Goal: Check status: Check status

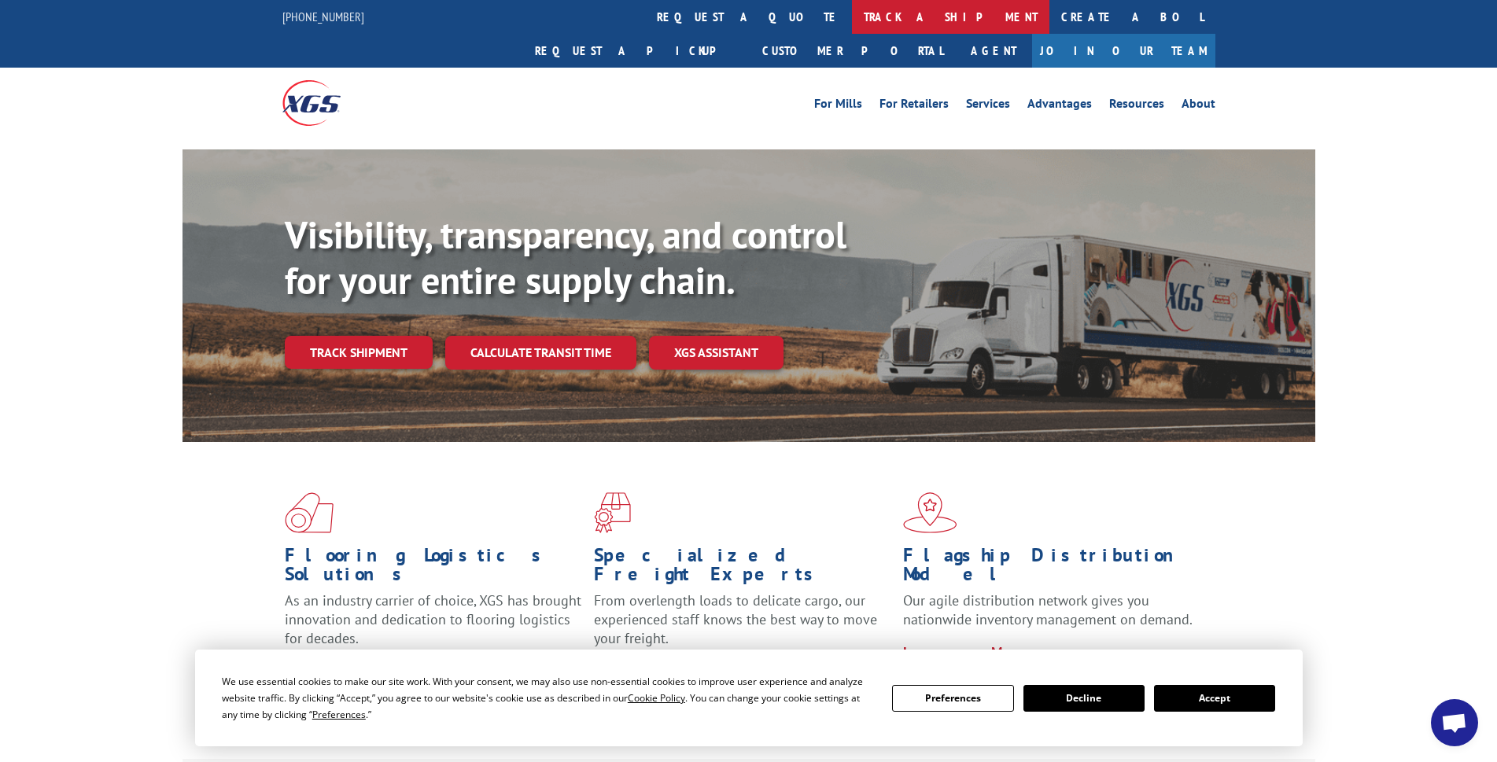
click at [852, 13] on link "track a shipment" at bounding box center [950, 17] width 197 height 34
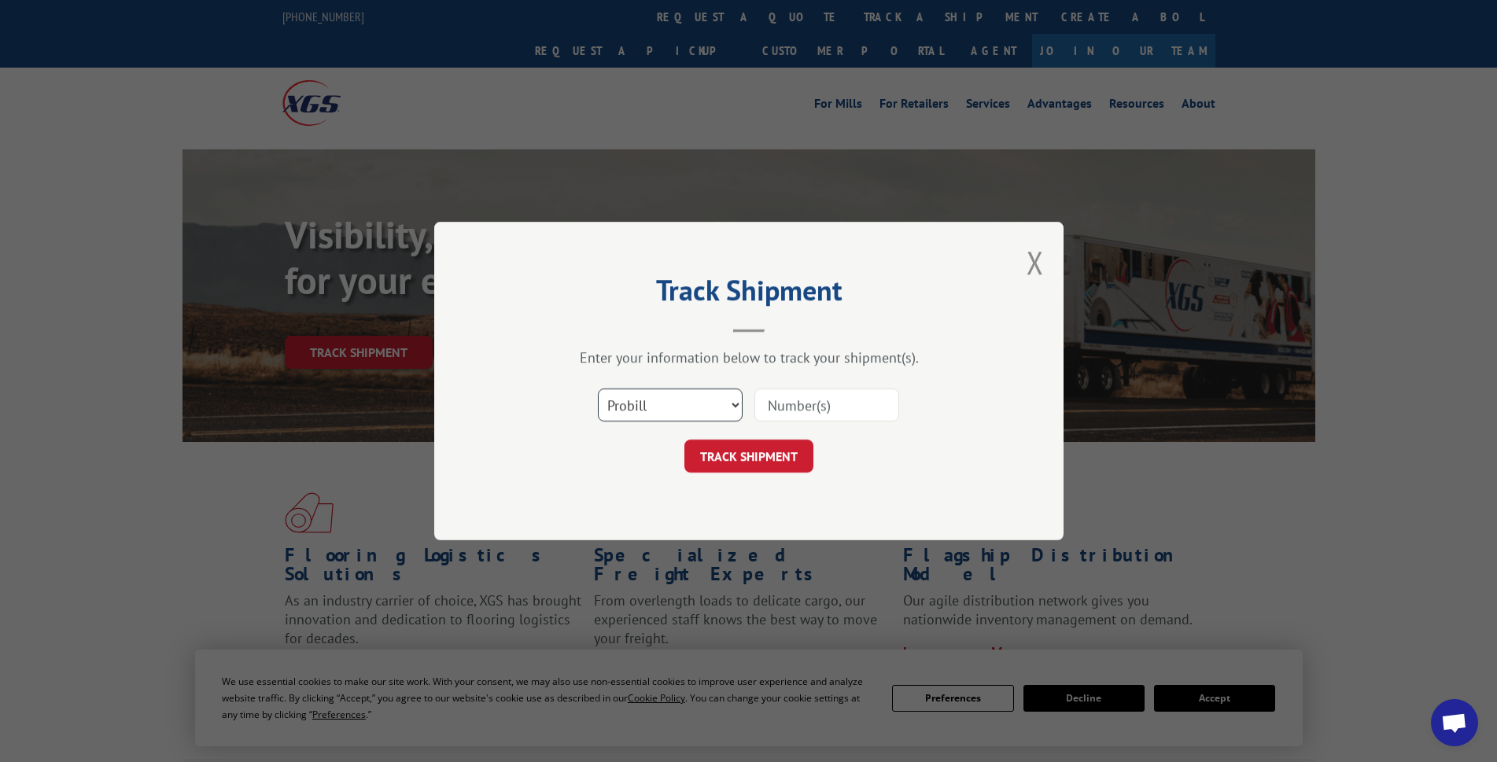
click at [729, 393] on select "Select category... Probill BOL PO" at bounding box center [670, 405] width 145 height 33
select select "bol"
click at [598, 389] on select "Select category... Probill BOL PO" at bounding box center [670, 405] width 145 height 33
click at [827, 405] on input at bounding box center [826, 405] width 145 height 33
type input "7065800"
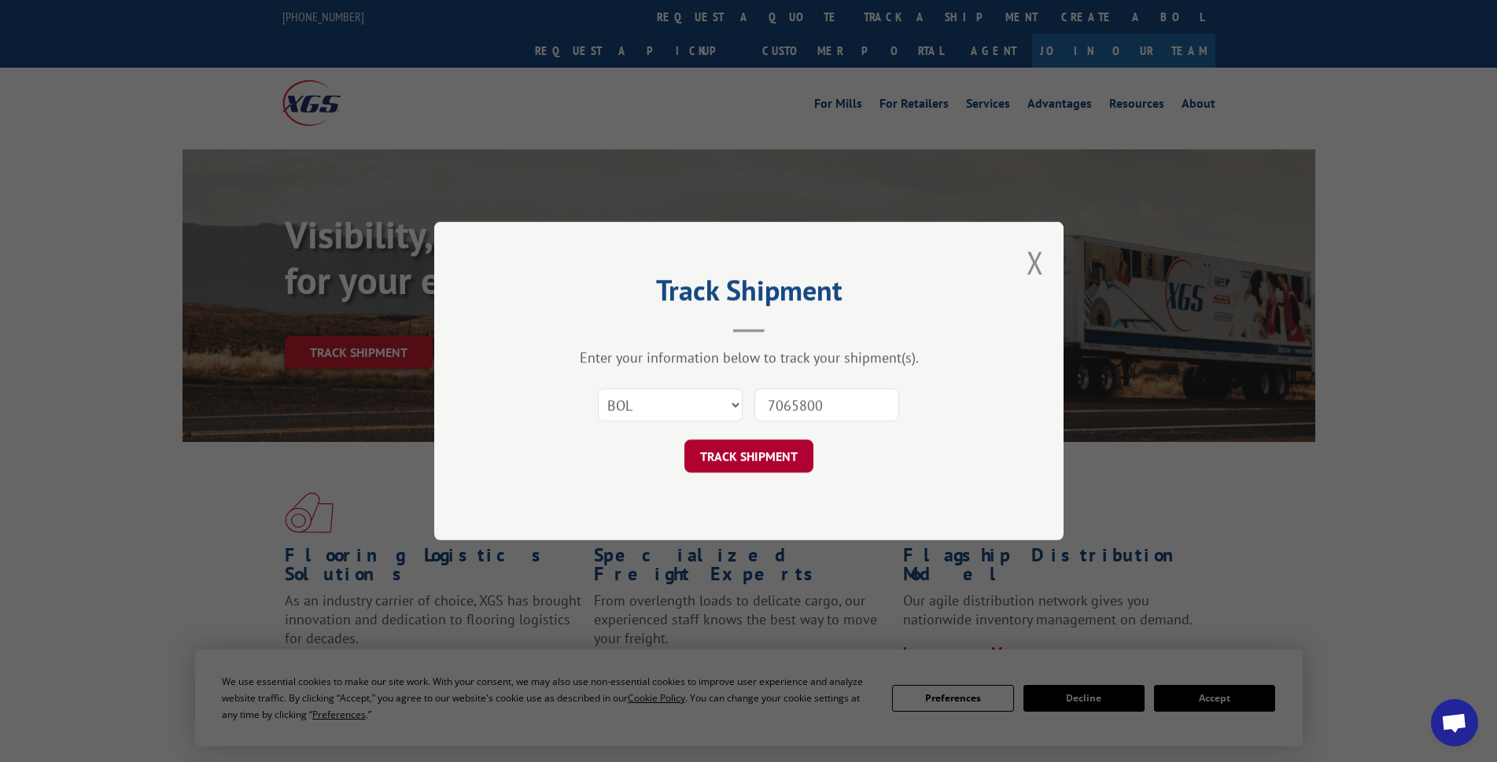
click at [769, 442] on button "TRACK SHIPMENT" at bounding box center [748, 456] width 129 height 33
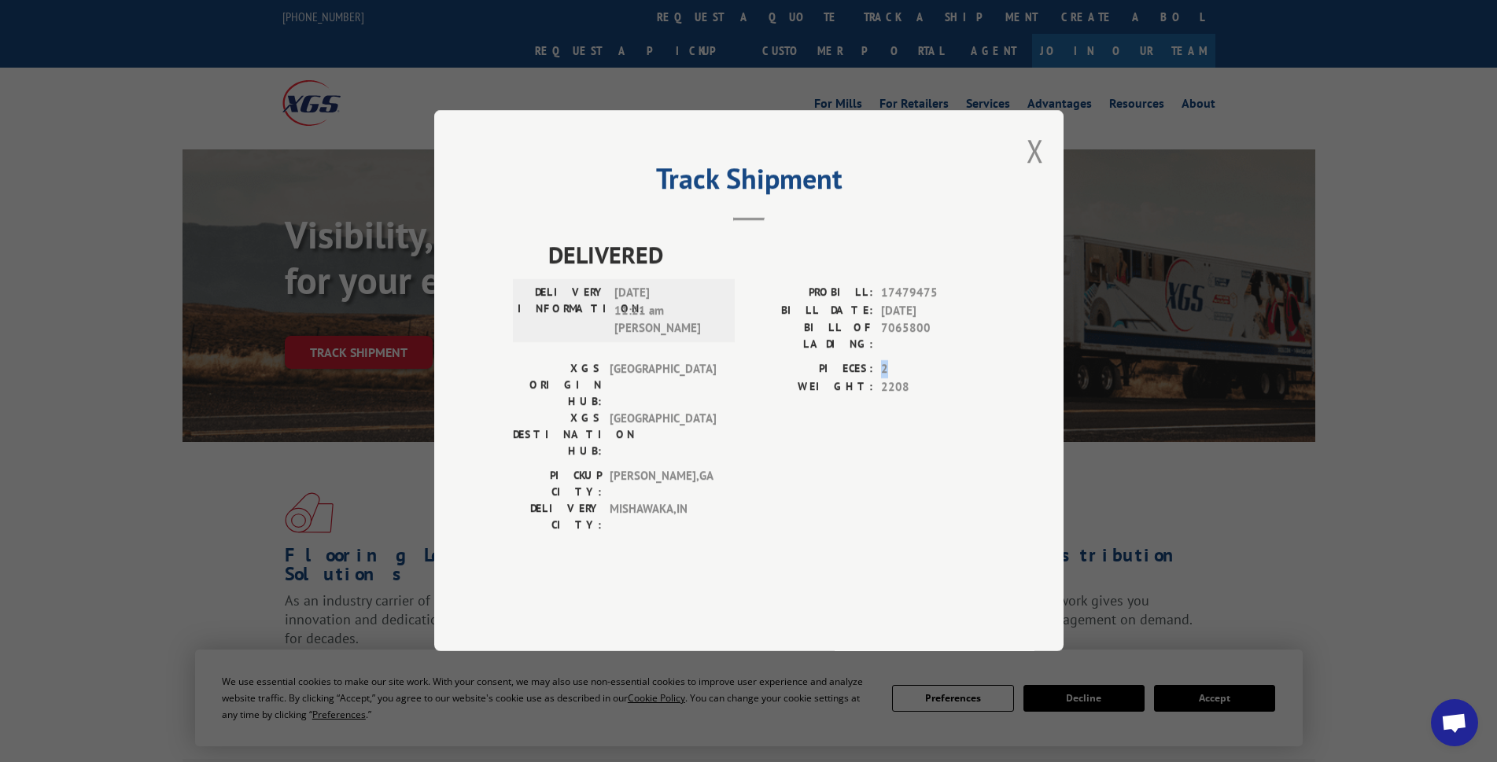
drag, startPoint x: 879, startPoint y: 403, endPoint x: 893, endPoint y: 405, distance: 14.4
click at [893, 379] on div "PIECES: 2" at bounding box center [867, 370] width 236 height 18
drag, startPoint x: 916, startPoint y: 417, endPoint x: 880, endPoint y: 428, distance: 37.1
click at [880, 396] on div "WEIGHT: 2208" at bounding box center [867, 387] width 236 height 18
click at [1041, 171] on button "Close modal" at bounding box center [1035, 151] width 17 height 42
